Goal: Task Accomplishment & Management: Find specific page/section

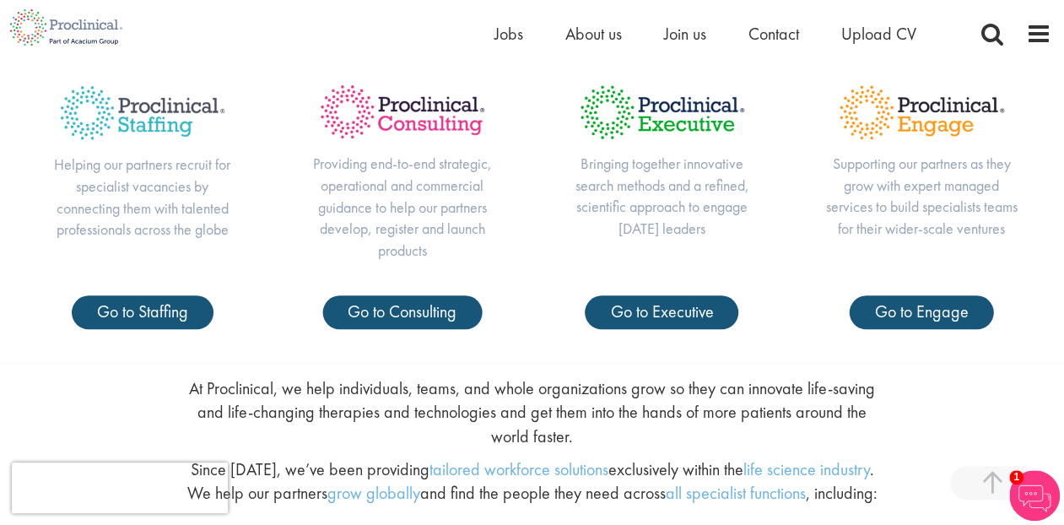
scroll to position [633, 0]
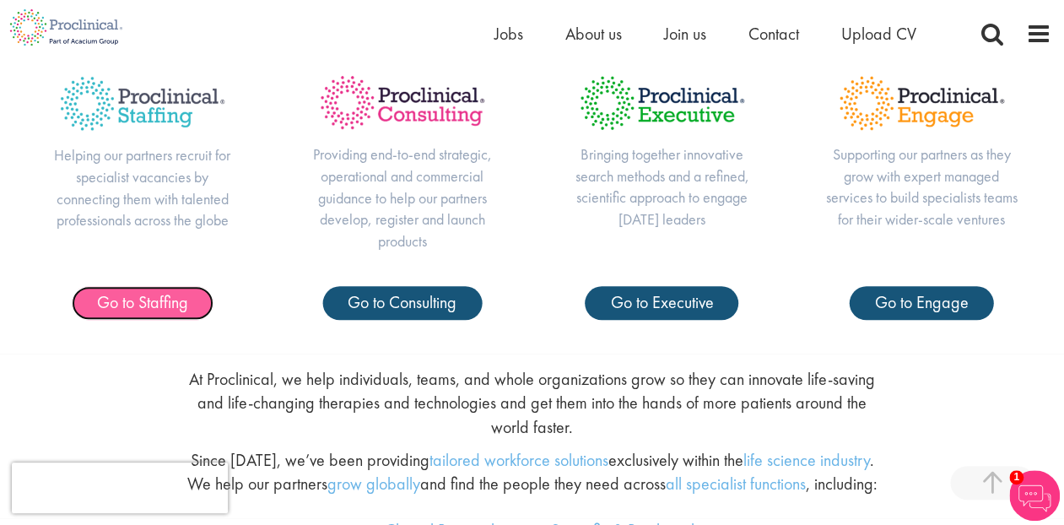
click at [137, 304] on span "Go to Staffing" at bounding box center [142, 302] width 91 height 22
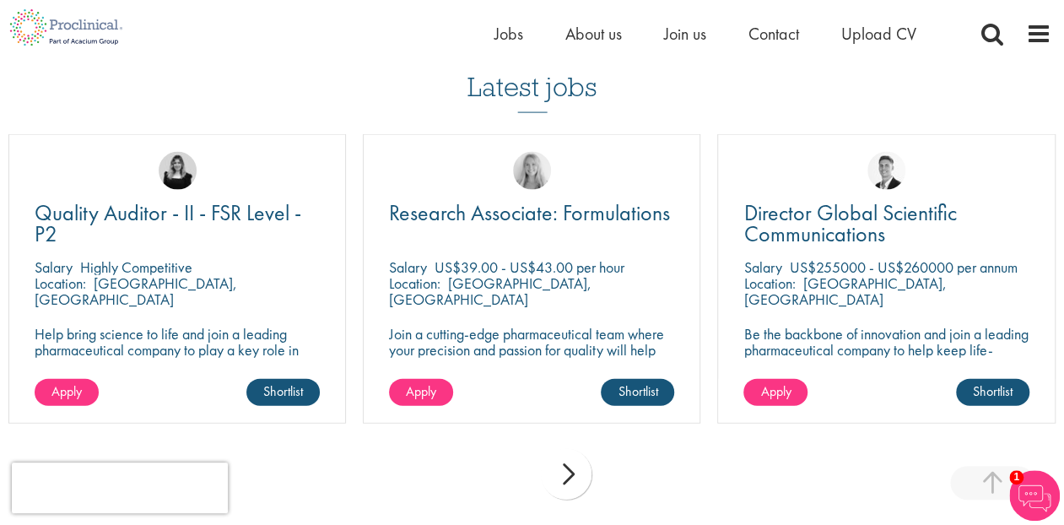
scroll to position [1757, 0]
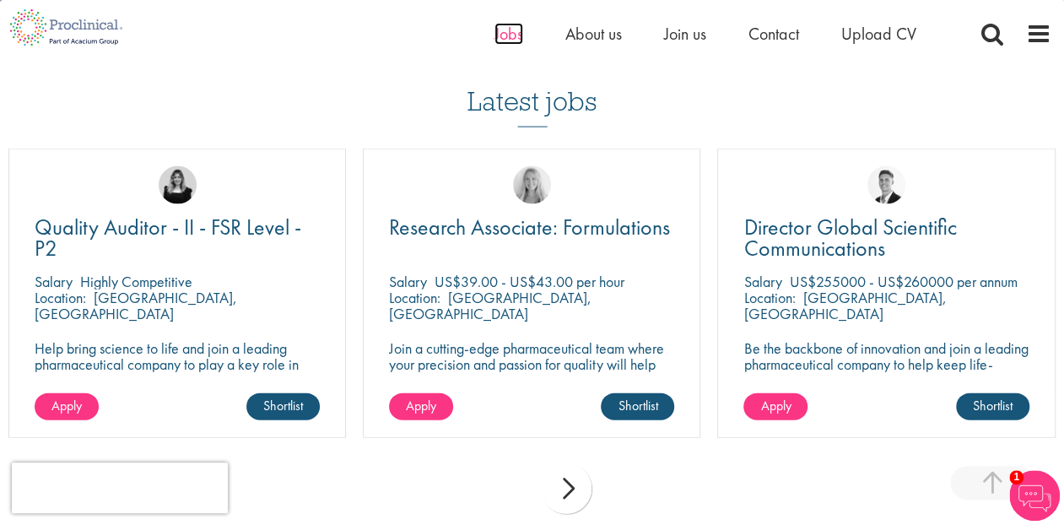
click at [515, 29] on span "Jobs" at bounding box center [508, 34] width 29 height 22
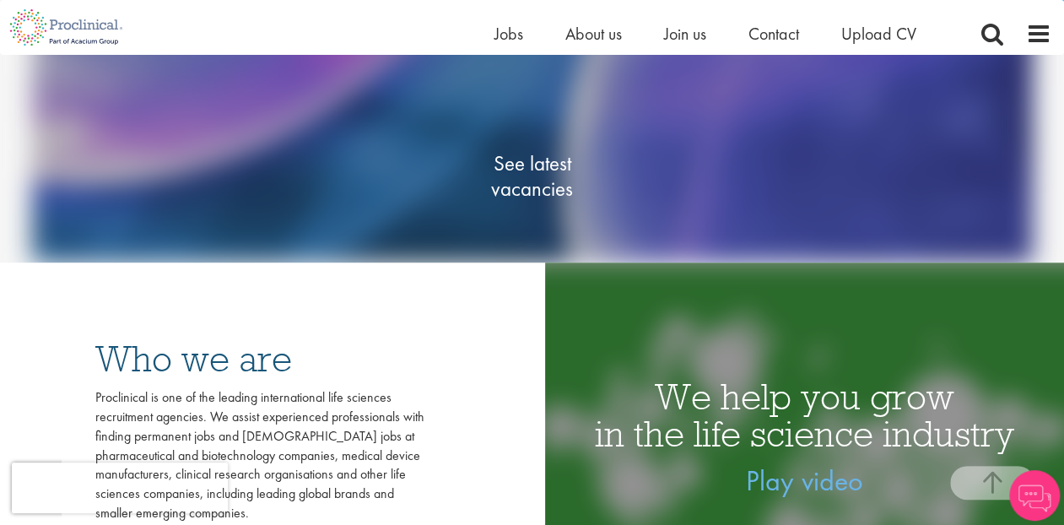
scroll to position [140, 0]
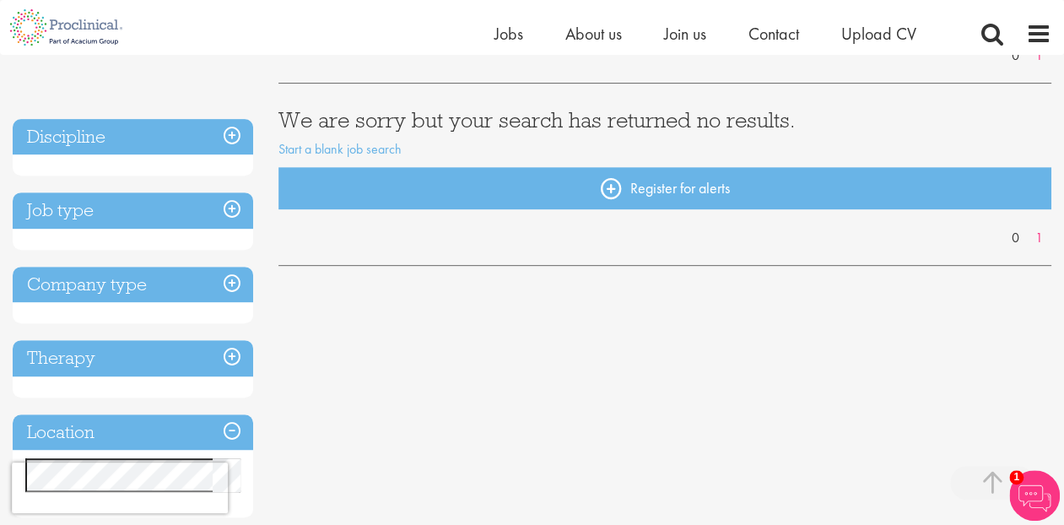
scroll to position [281, 0]
